Goal: Task Accomplishment & Management: Use online tool/utility

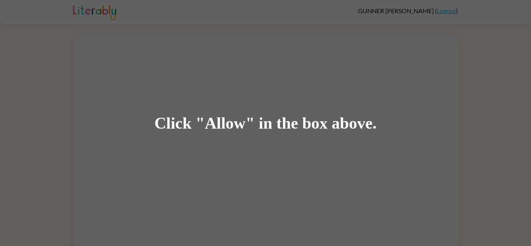
click at [266, 127] on div "Click "Allow" in the box above." at bounding box center [265, 123] width 223 height 18
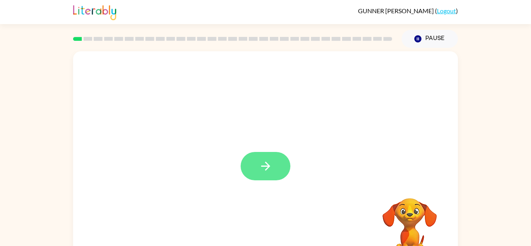
click at [266, 164] on icon "button" at bounding box center [266, 166] width 14 height 14
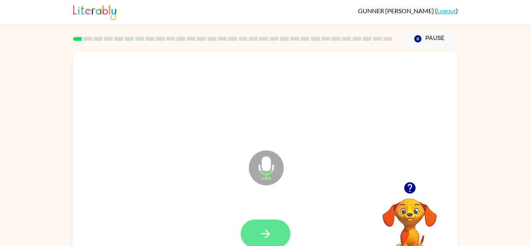
click at [269, 226] on button "button" at bounding box center [266, 234] width 50 height 28
click at [268, 231] on icon "button" at bounding box center [265, 234] width 9 height 9
click at [268, 233] on icon "button" at bounding box center [265, 234] width 9 height 9
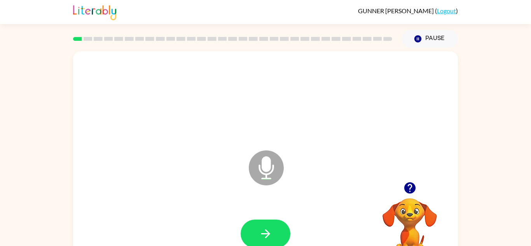
click at [414, 191] on icon "button" at bounding box center [409, 187] width 11 height 11
click at [405, 186] on icon "button" at bounding box center [410, 188] width 14 height 14
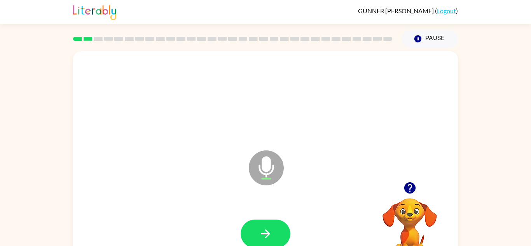
click at [404, 187] on icon "button" at bounding box center [410, 188] width 14 height 14
click at [407, 186] on icon "button" at bounding box center [409, 187] width 11 height 11
click at [405, 187] on icon "button" at bounding box center [409, 187] width 11 height 11
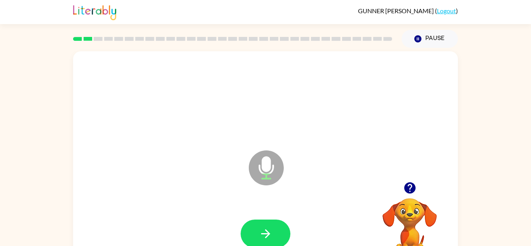
click at [405, 187] on icon "button" at bounding box center [409, 187] width 11 height 11
click at [410, 186] on icon "button" at bounding box center [409, 187] width 11 height 11
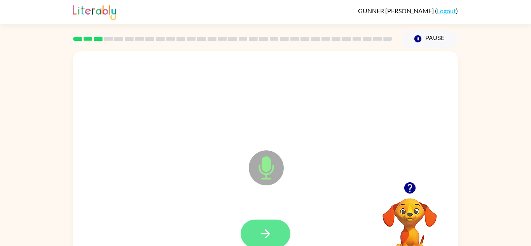
click at [259, 237] on icon "button" at bounding box center [266, 234] width 14 height 14
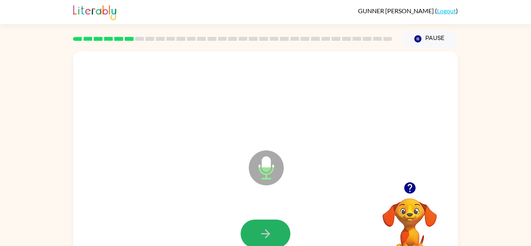
click at [259, 237] on icon "button" at bounding box center [266, 234] width 14 height 14
click at [259, 238] on icon "button" at bounding box center [266, 234] width 14 height 14
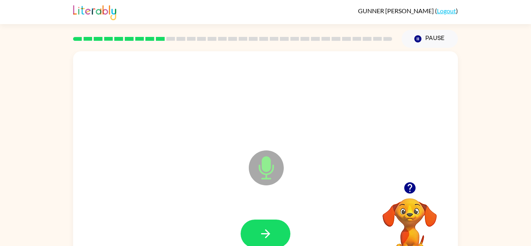
click at [259, 238] on icon "button" at bounding box center [266, 234] width 14 height 14
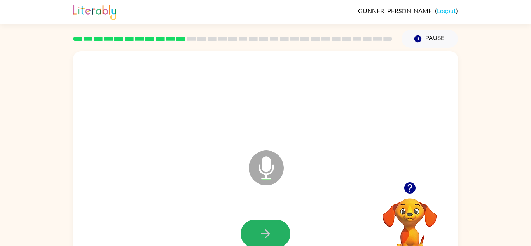
click at [259, 238] on icon "button" at bounding box center [266, 234] width 14 height 14
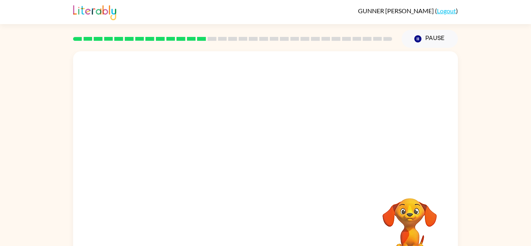
click at [453, 142] on div at bounding box center [265, 116] width 385 height 131
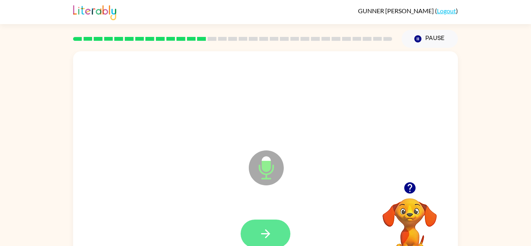
click at [259, 238] on icon "button" at bounding box center [266, 234] width 14 height 14
click at [408, 184] on icon "button" at bounding box center [409, 187] width 11 height 11
click at [270, 235] on icon "button" at bounding box center [266, 234] width 14 height 14
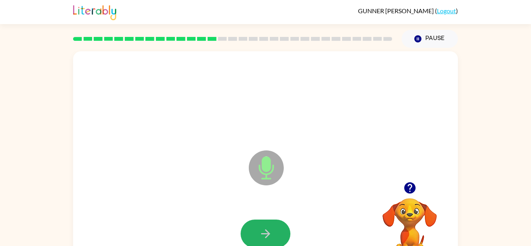
click at [270, 235] on icon "button" at bounding box center [266, 234] width 14 height 14
click at [270, 235] on div at bounding box center [266, 234] width 50 height 28
click at [270, 235] on icon "button" at bounding box center [266, 234] width 14 height 14
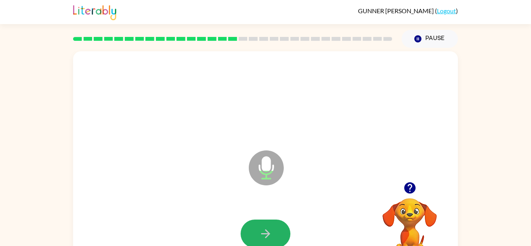
click at [270, 235] on icon "button" at bounding box center [266, 234] width 14 height 14
click at [270, 236] on icon "button" at bounding box center [266, 234] width 14 height 14
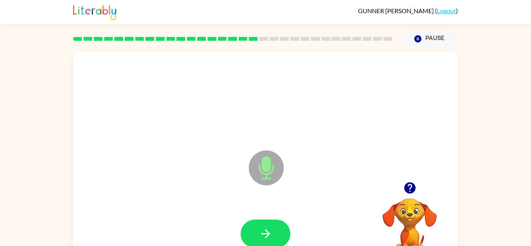
click at [270, 236] on icon "button" at bounding box center [266, 234] width 14 height 14
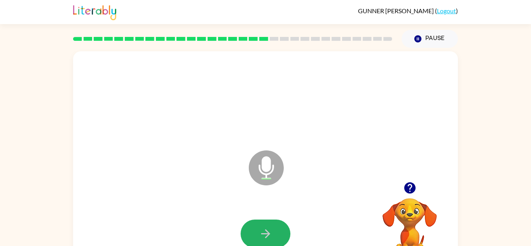
click at [270, 236] on icon "button" at bounding box center [266, 234] width 14 height 14
click at [270, 240] on icon "button" at bounding box center [266, 234] width 14 height 14
click at [270, 241] on button "button" at bounding box center [266, 234] width 50 height 28
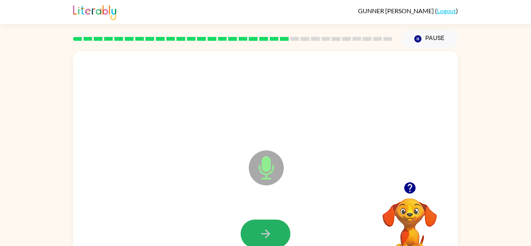
click at [270, 241] on button "button" at bounding box center [266, 234] width 50 height 28
click at [271, 241] on button "button" at bounding box center [266, 234] width 50 height 28
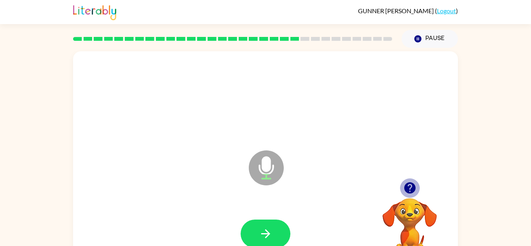
click at [411, 188] on icon "button" at bounding box center [410, 188] width 14 height 14
click at [310, 183] on div "Microphone The Microphone is here when it is your turn to talk Your browser mus…" at bounding box center [265, 162] width 385 height 222
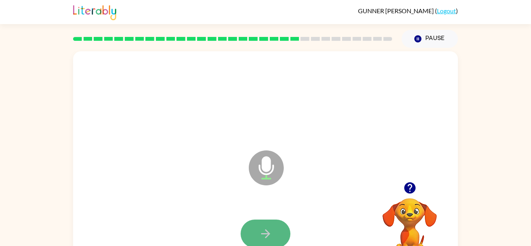
click at [268, 235] on icon "button" at bounding box center [265, 234] width 9 height 9
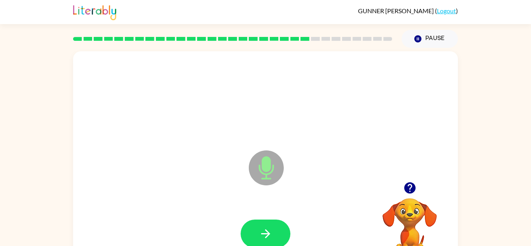
click at [268, 235] on icon "button" at bounding box center [265, 234] width 9 height 9
click at [232, 217] on div at bounding box center [266, 234] width 370 height 64
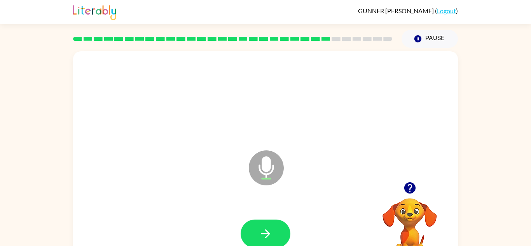
click at [232, 217] on div at bounding box center [266, 234] width 370 height 64
click at [252, 226] on button "button" at bounding box center [266, 234] width 50 height 28
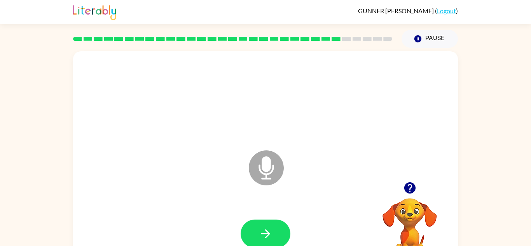
click at [252, 226] on button "button" at bounding box center [266, 234] width 50 height 28
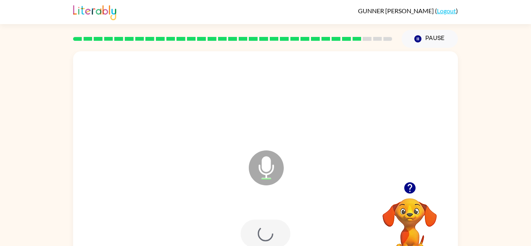
click at [252, 226] on div at bounding box center [266, 234] width 50 height 28
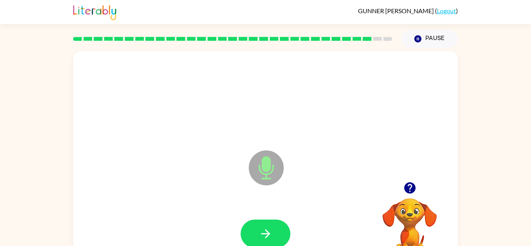
click at [252, 226] on button "button" at bounding box center [266, 234] width 50 height 28
click at [255, 228] on button "button" at bounding box center [266, 234] width 50 height 28
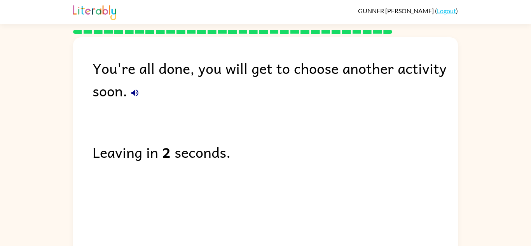
click at [133, 89] on icon "button" at bounding box center [134, 92] width 9 height 9
